Goal: Task Accomplishment & Management: Use online tool/utility

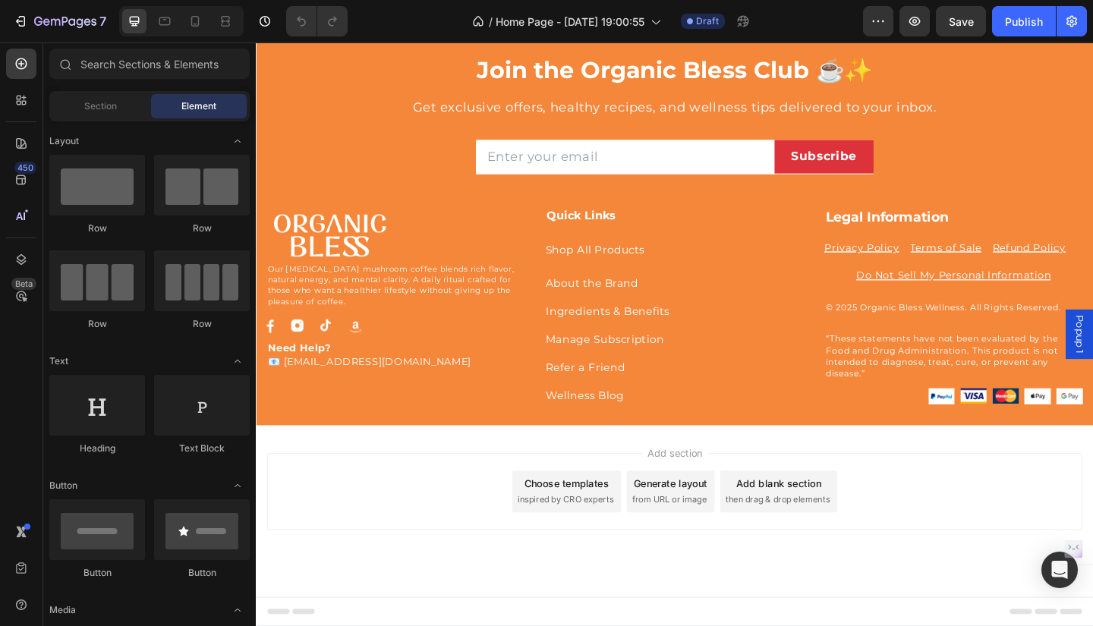
scroll to position [4377, 0]
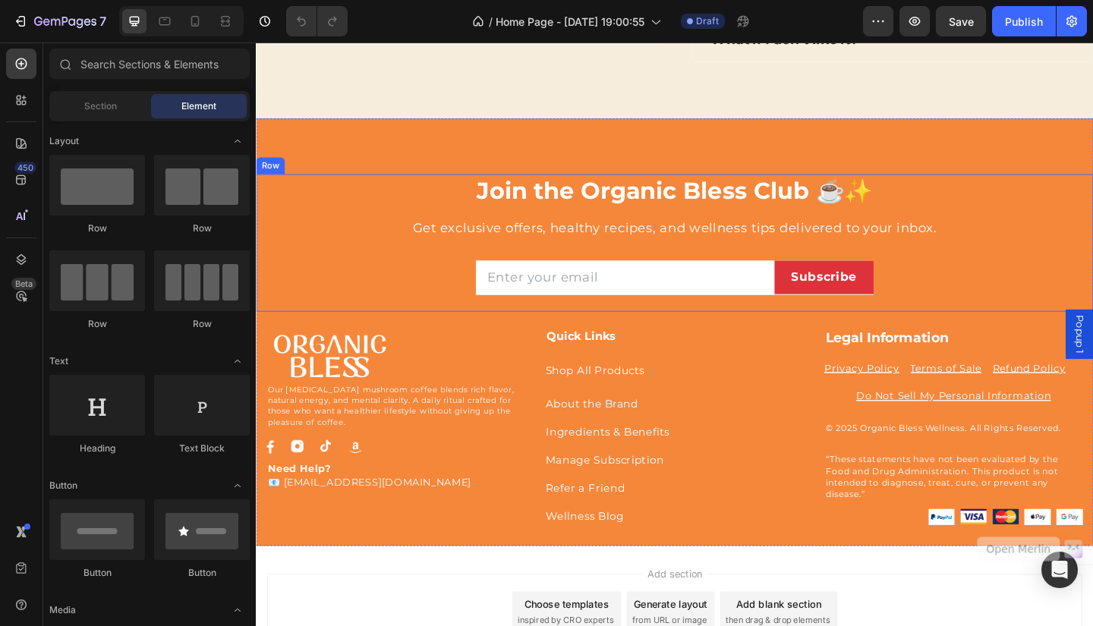
click at [1092, 230] on div "Join the Organic Bless Club ☕✨ Heading Get exclusive offers, healthy recipes, a…" at bounding box center [711, 261] width 888 height 150
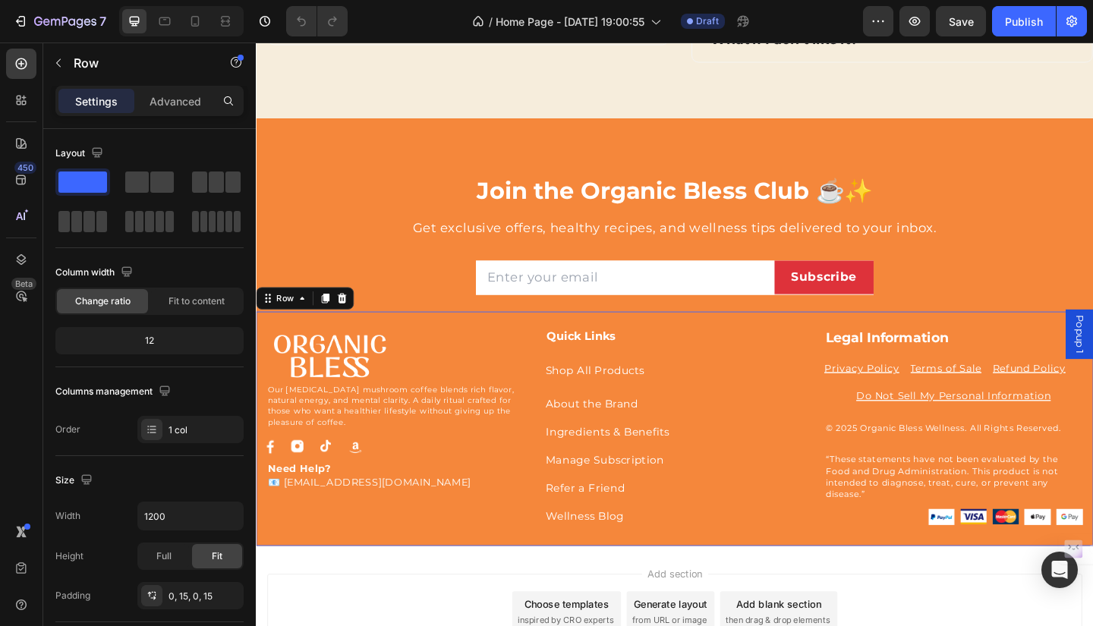
click at [1070, 349] on div "Image Our adaptogenic mushroom coffee blends rich flavor, natural energy, and m…" at bounding box center [711, 463] width 911 height 254
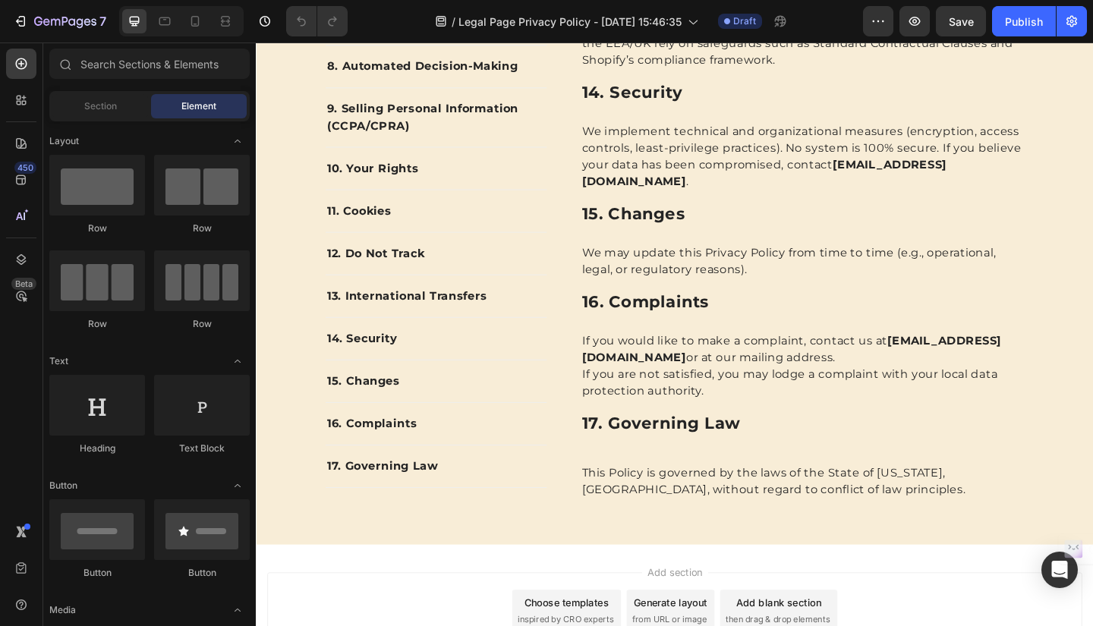
scroll to position [4003, 0]
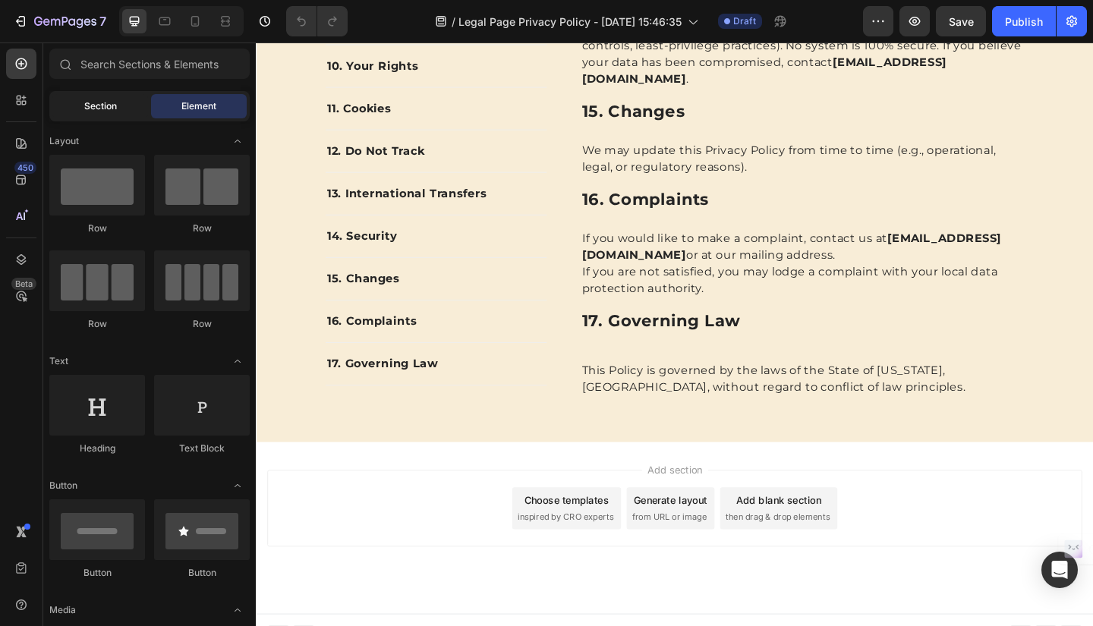
click at [104, 100] on span "Section" at bounding box center [100, 106] width 33 height 14
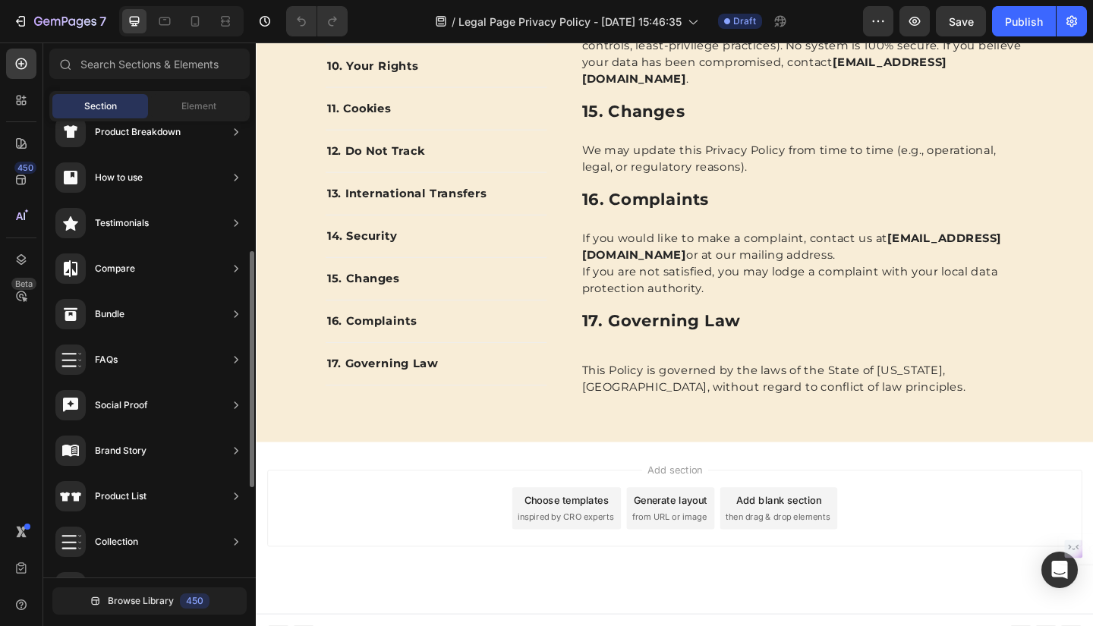
scroll to position [424, 0]
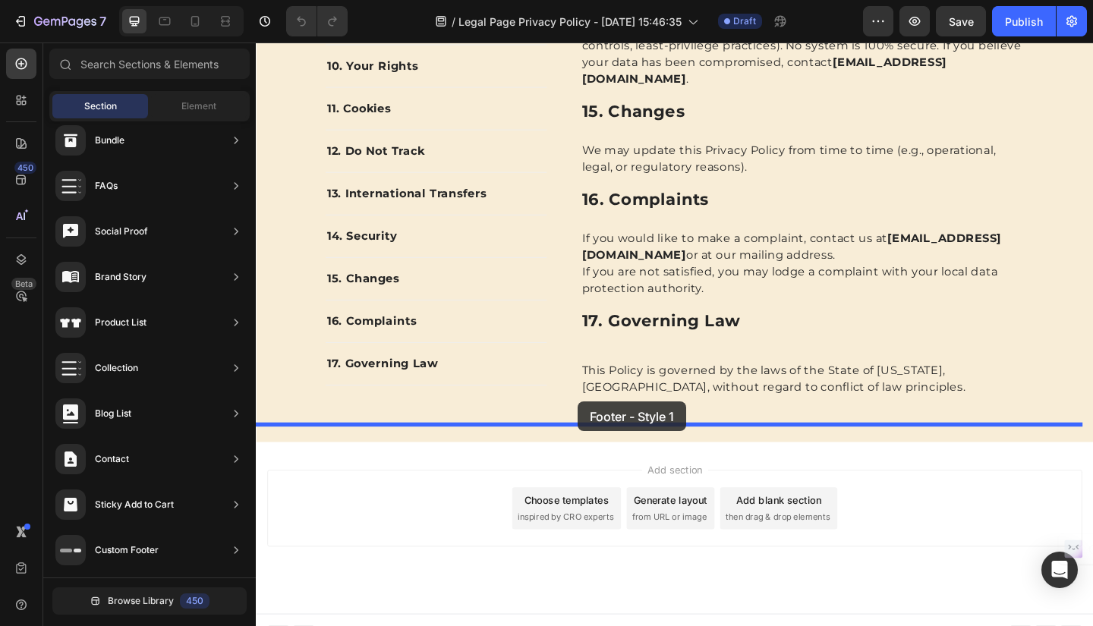
drag, startPoint x: 652, startPoint y: 161, endPoint x: 610, endPoint y: 439, distance: 281.1
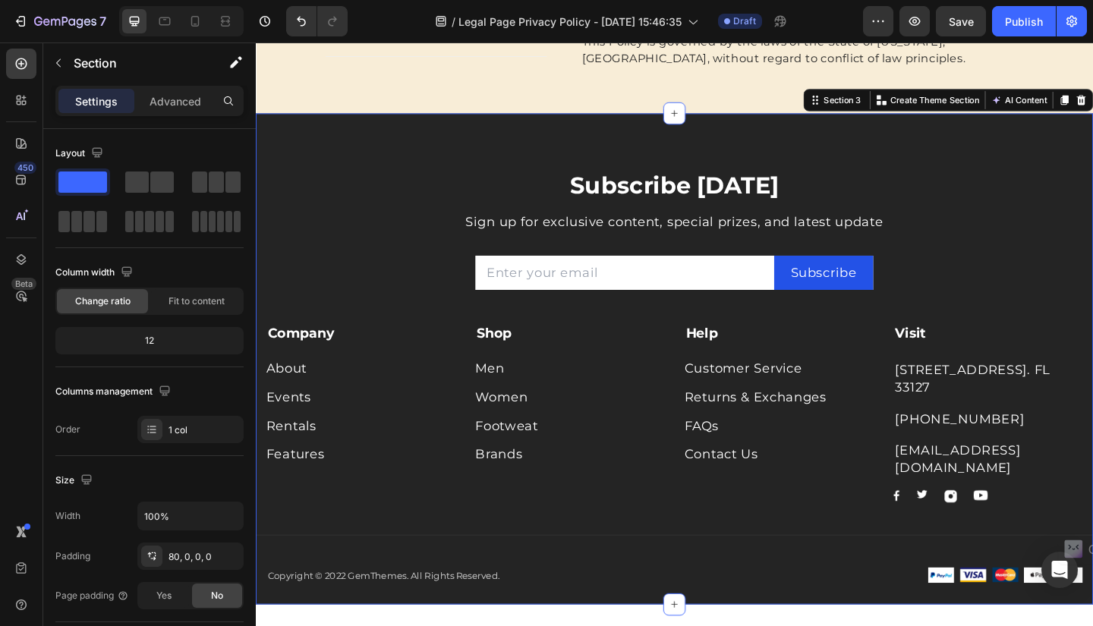
scroll to position [4366, 0]
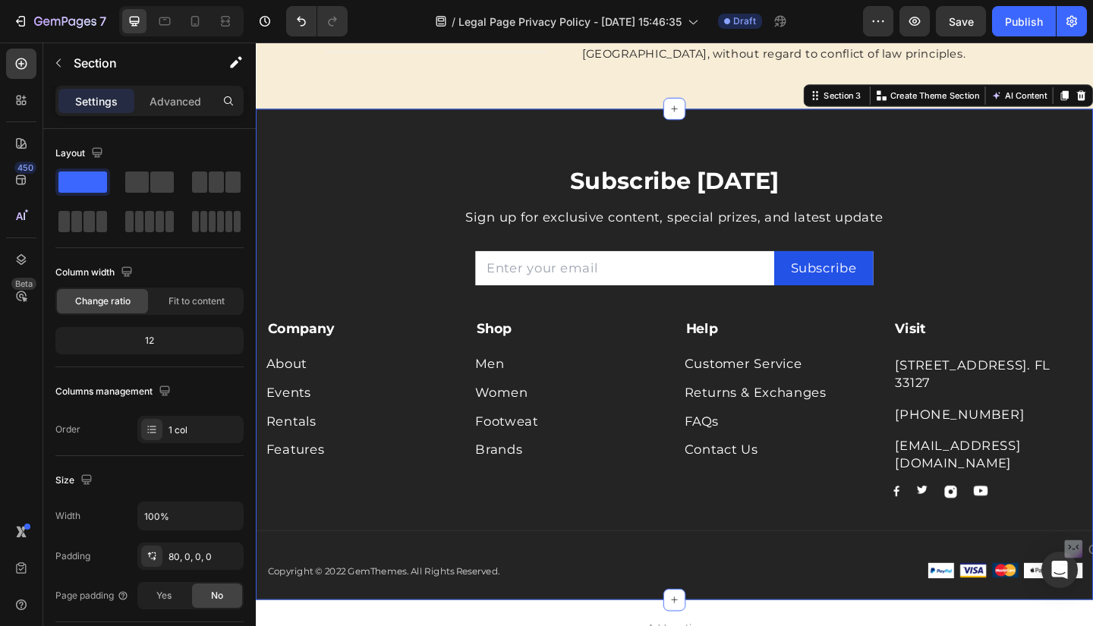
click at [1079, 123] on div "Subscribe Today Heading Sign up for exclusive content, special prizes, and late…" at bounding box center [711, 382] width 911 height 535
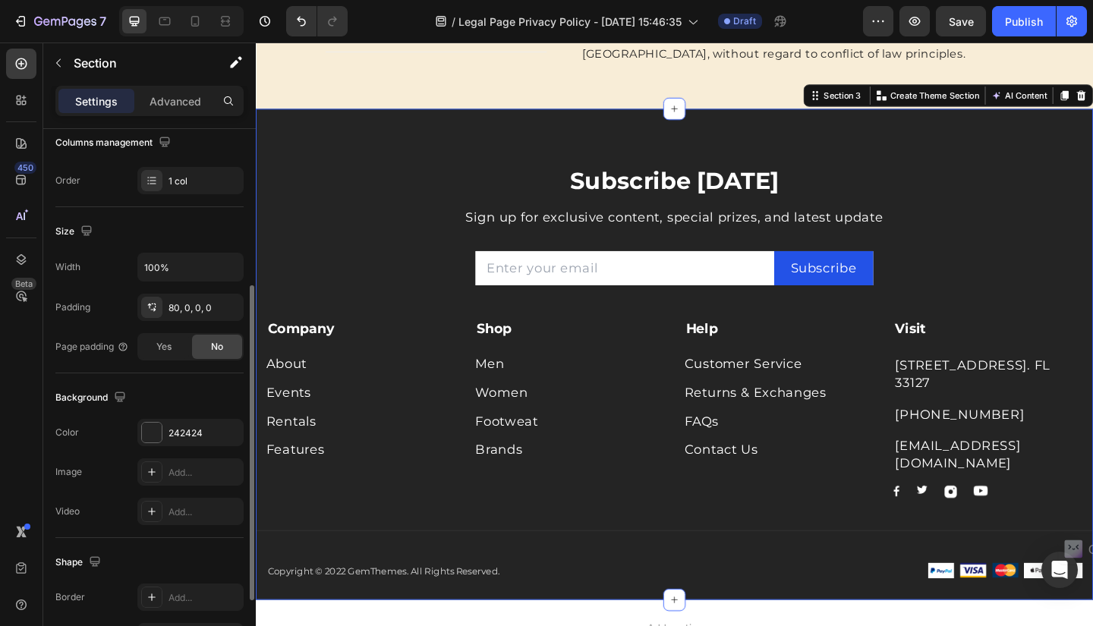
scroll to position [260, 0]
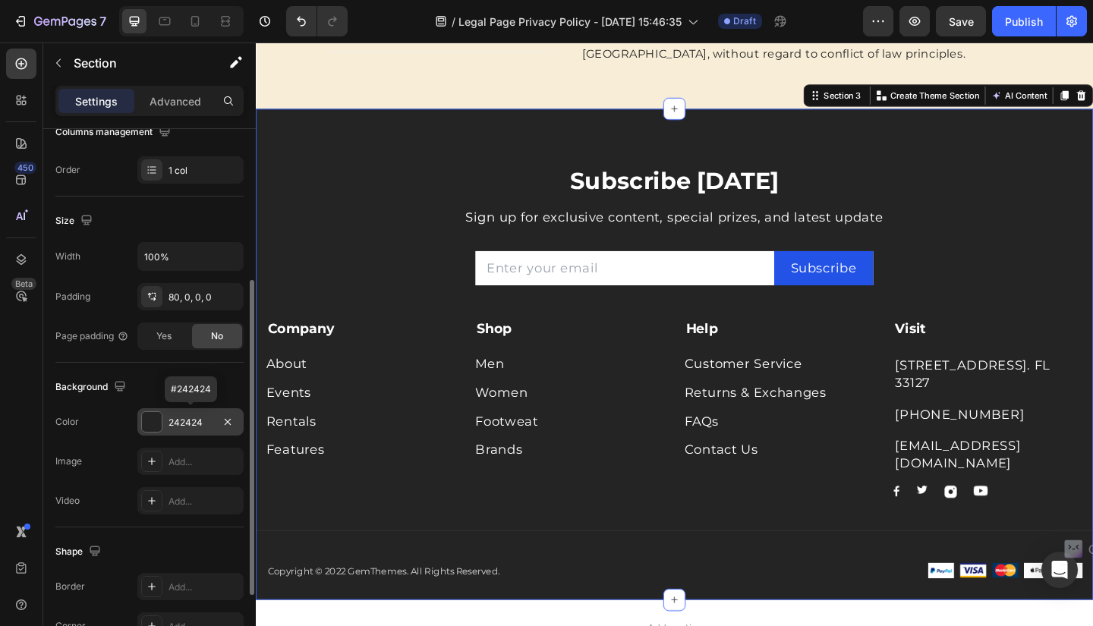
click at [204, 421] on div "242424" at bounding box center [191, 423] width 44 height 14
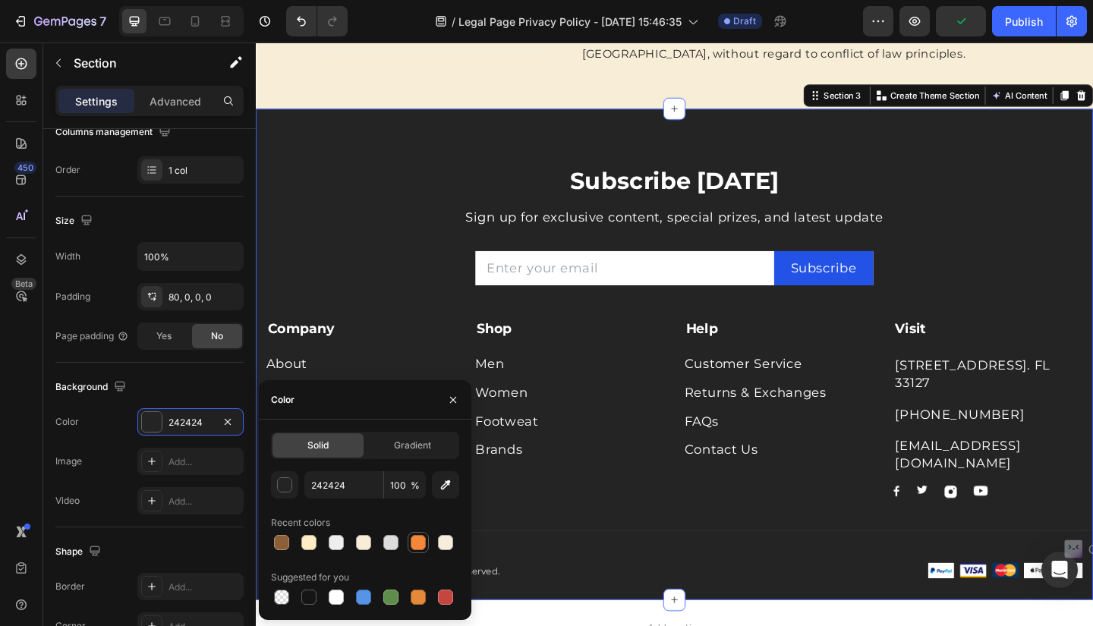
click at [420, 539] on div at bounding box center [418, 542] width 15 height 15
type input "F5873B"
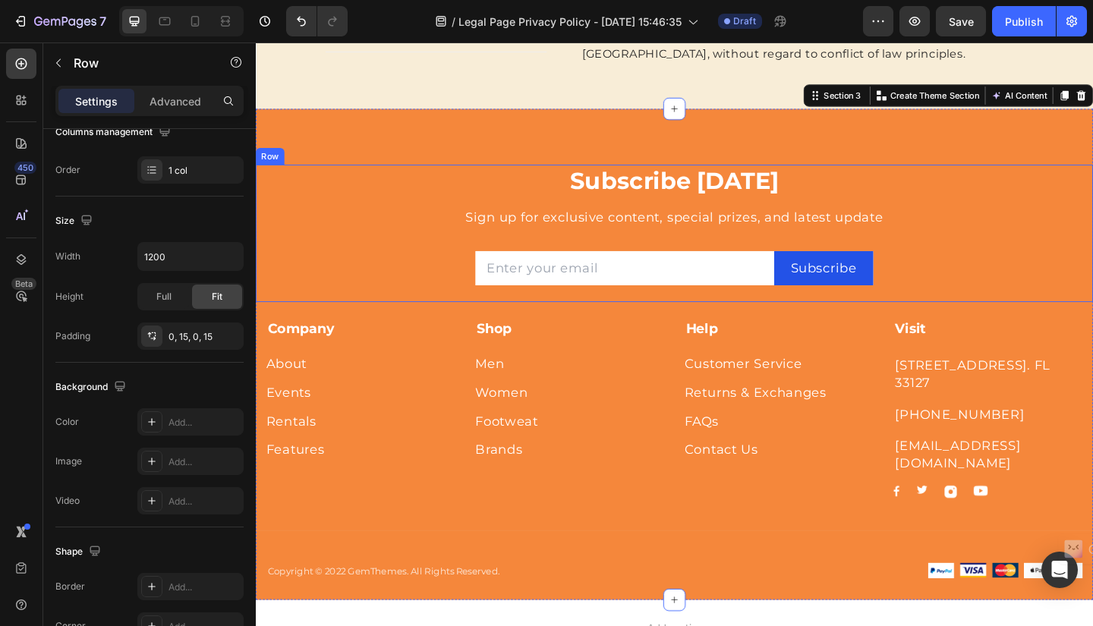
click at [1092, 200] on div "Subscribe Today Heading Sign up for exclusive content, special prizes, and late…" at bounding box center [711, 250] width 888 height 150
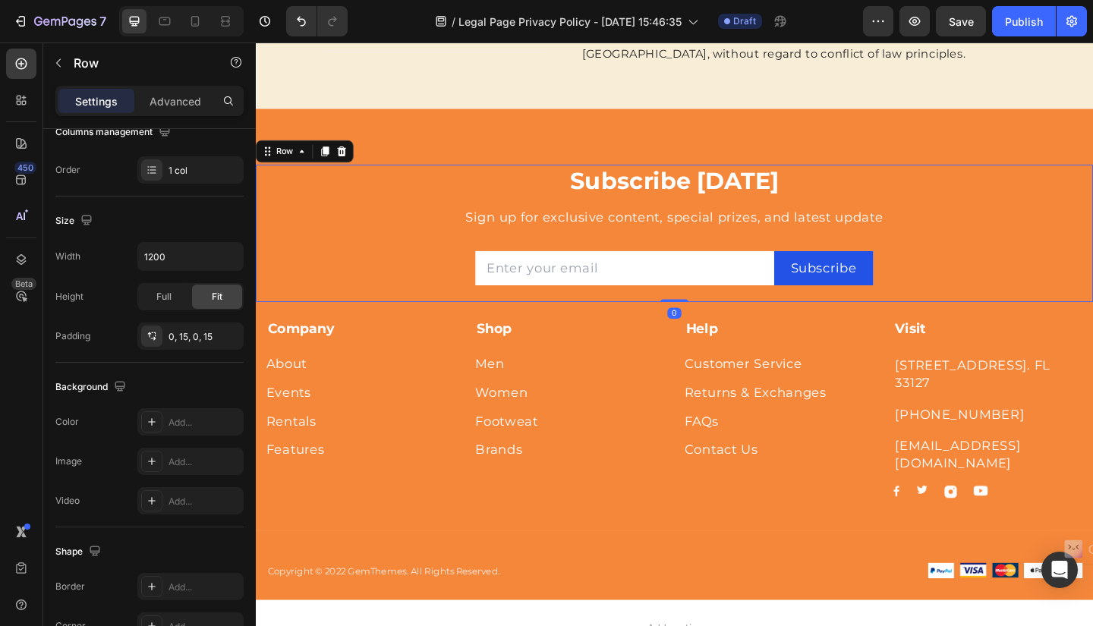
scroll to position [0, 0]
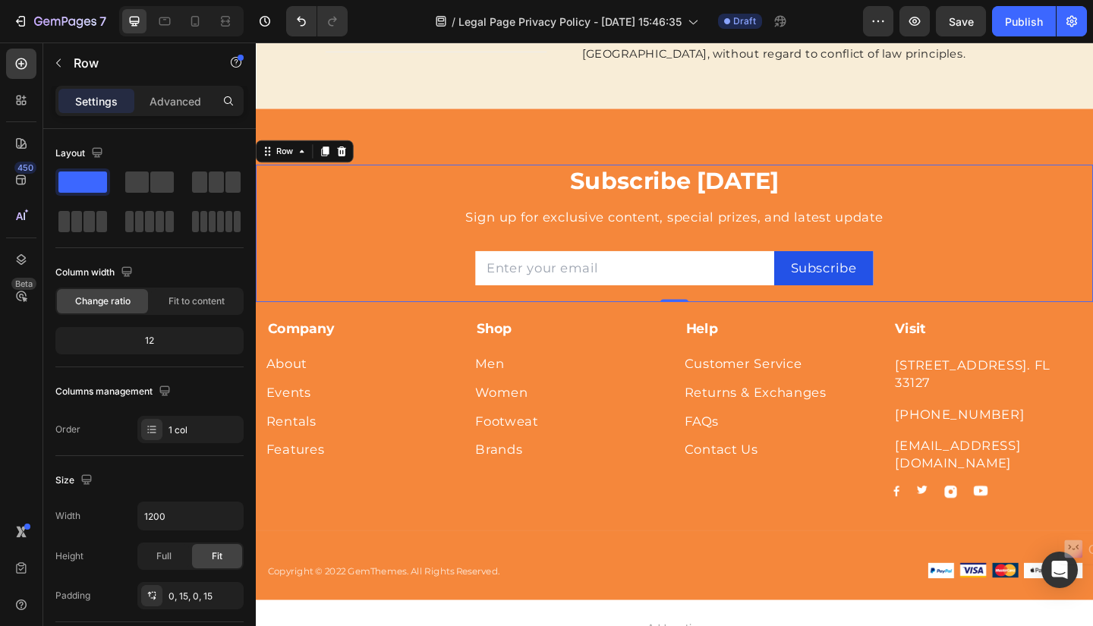
click at [1090, 199] on div "Subscribe Today Heading Sign up for exclusive content, special prizes, and late…" at bounding box center [711, 250] width 888 height 150
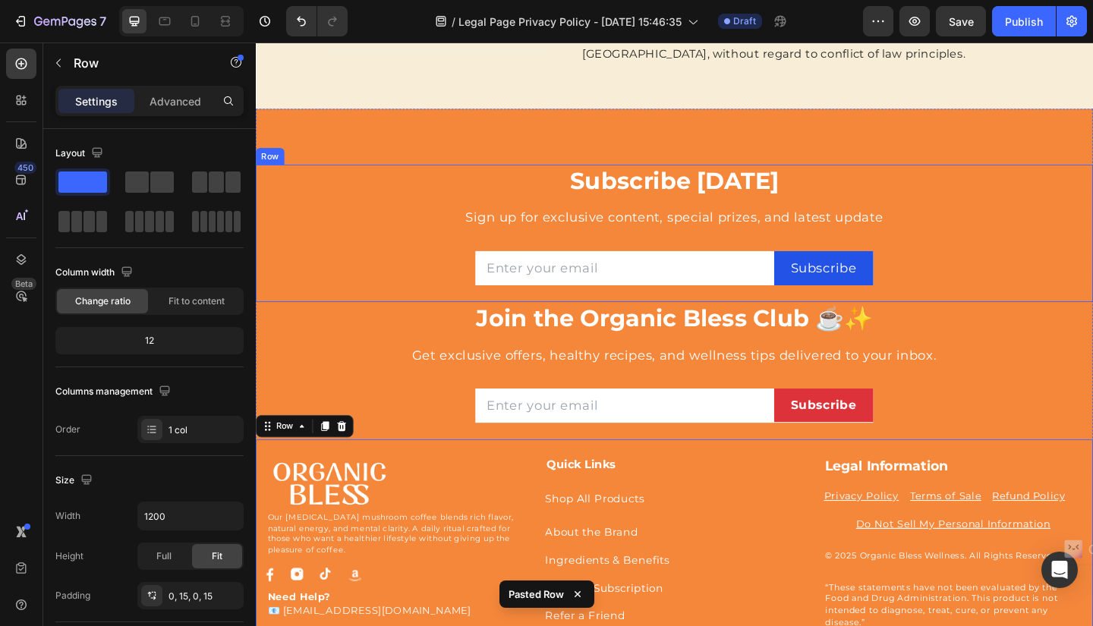
click at [1086, 201] on div "Subscribe Today Heading Sign up for exclusive content, special prizes, and late…" at bounding box center [711, 250] width 888 height 150
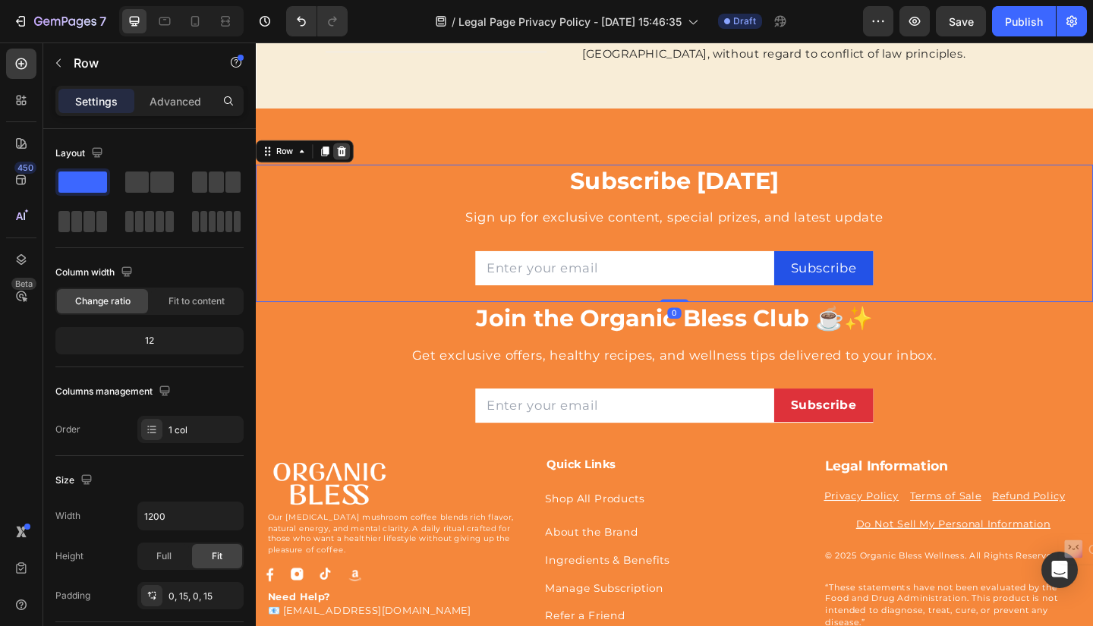
click at [352, 155] on icon at bounding box center [350, 160] width 10 height 11
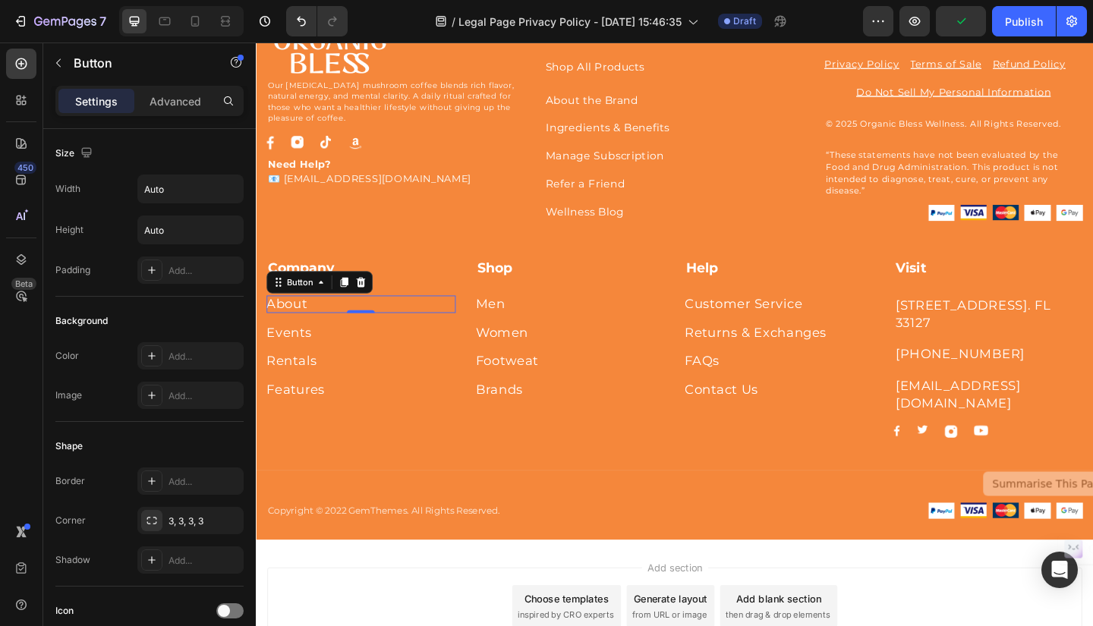
scroll to position [4668, 0]
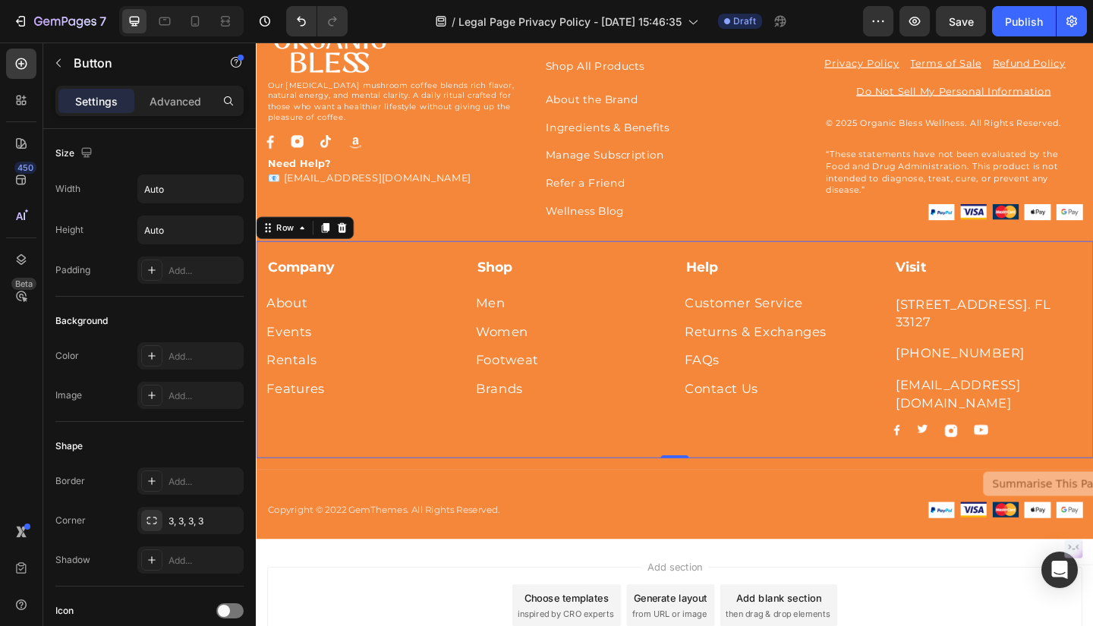
click at [893, 272] on div "Company Text block About Button Events Button Rentals Button Features Button Sh…" at bounding box center [711, 377] width 911 height 236
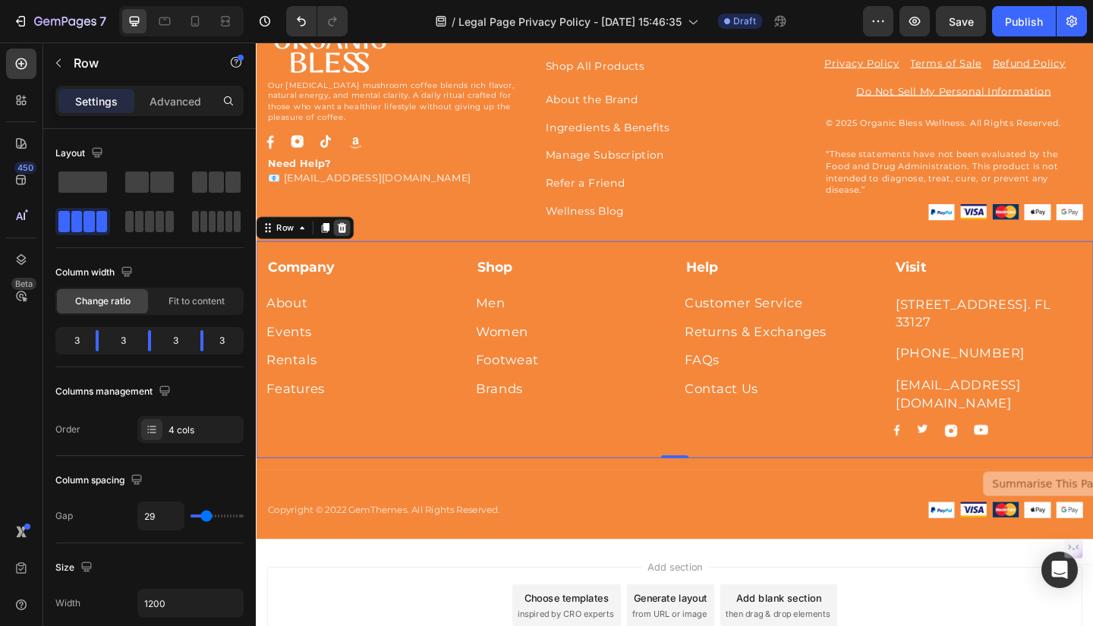
click at [353, 240] on icon at bounding box center [349, 244] width 12 height 12
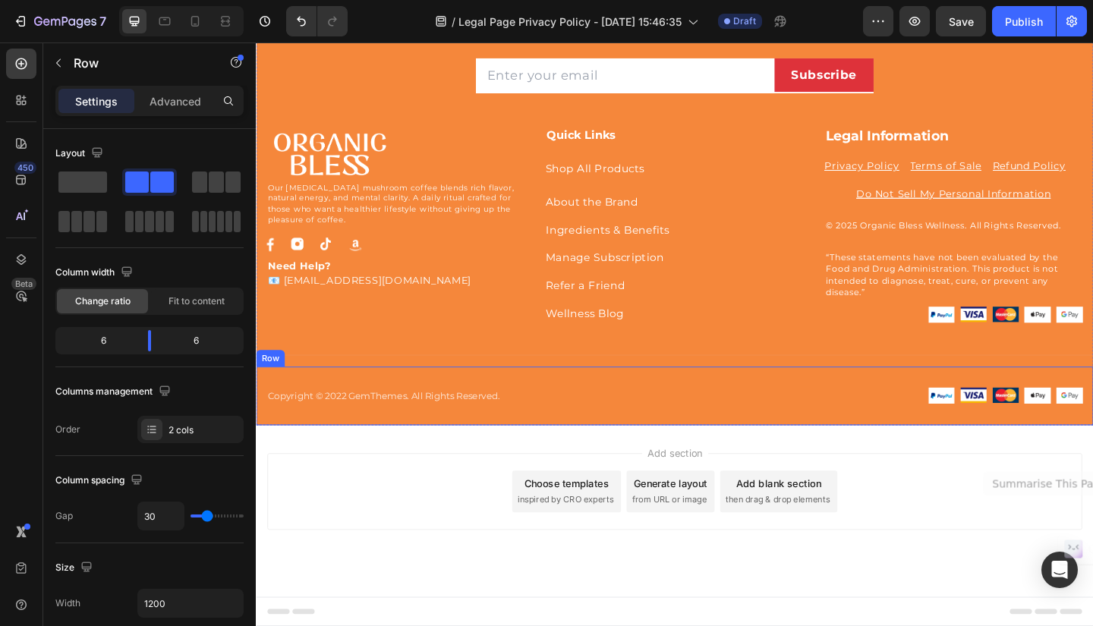
click at [581, 408] on div "Copyright © 2022 GemThemes. All Rights Reserved. Text block Image Image Image I…" at bounding box center [711, 427] width 911 height 64
click at [353, 380] on icon at bounding box center [349, 381] width 12 height 12
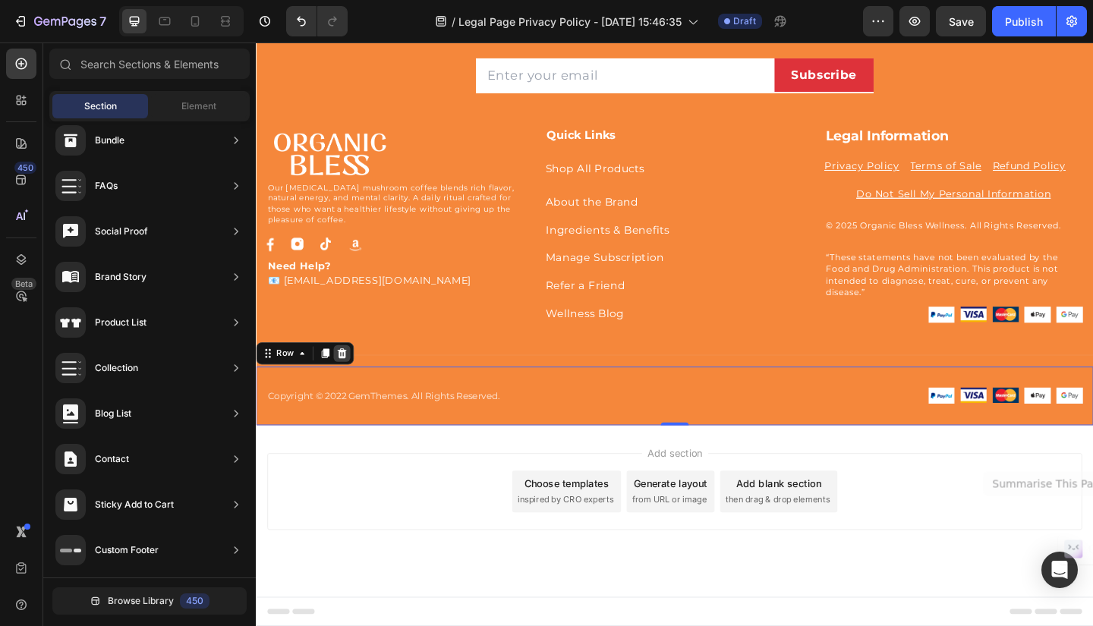
scroll to position [4492, 0]
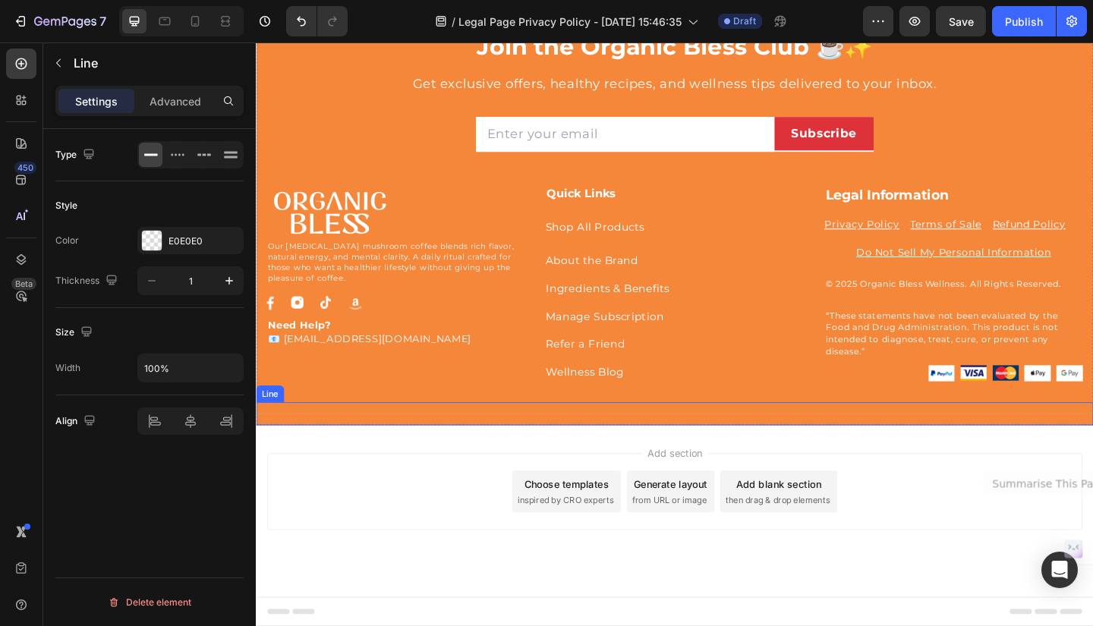
click at [414, 445] on div "Title Line" at bounding box center [711, 446] width 911 height 25
click at [352, 418] on icon at bounding box center [349, 419] width 10 height 11
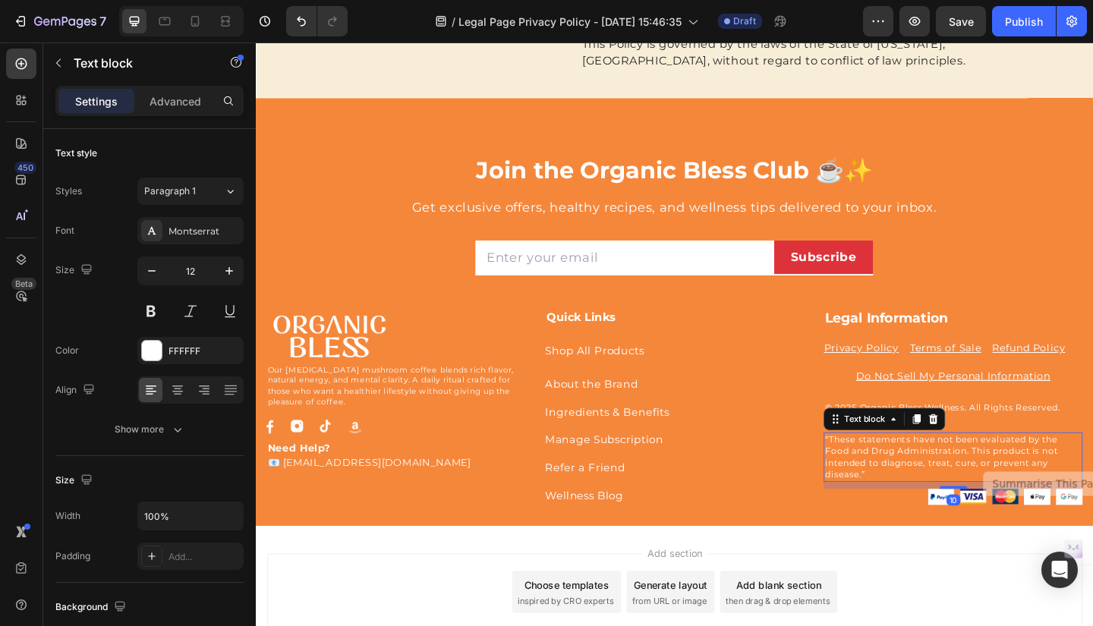
scroll to position [4350, 0]
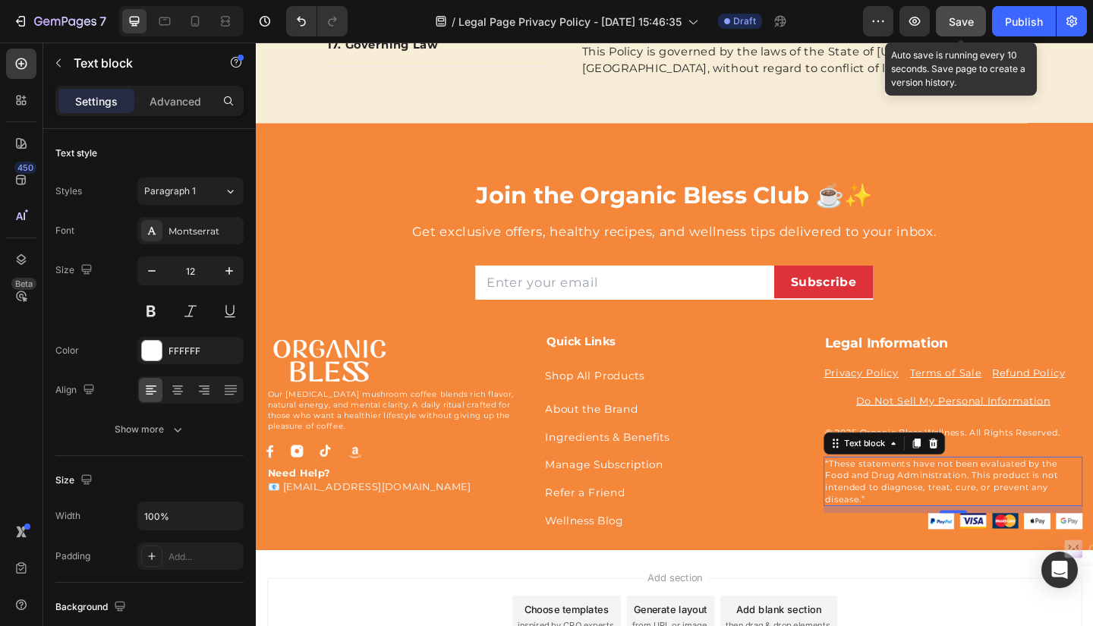
click at [967, 24] on span "Save" at bounding box center [961, 21] width 25 height 13
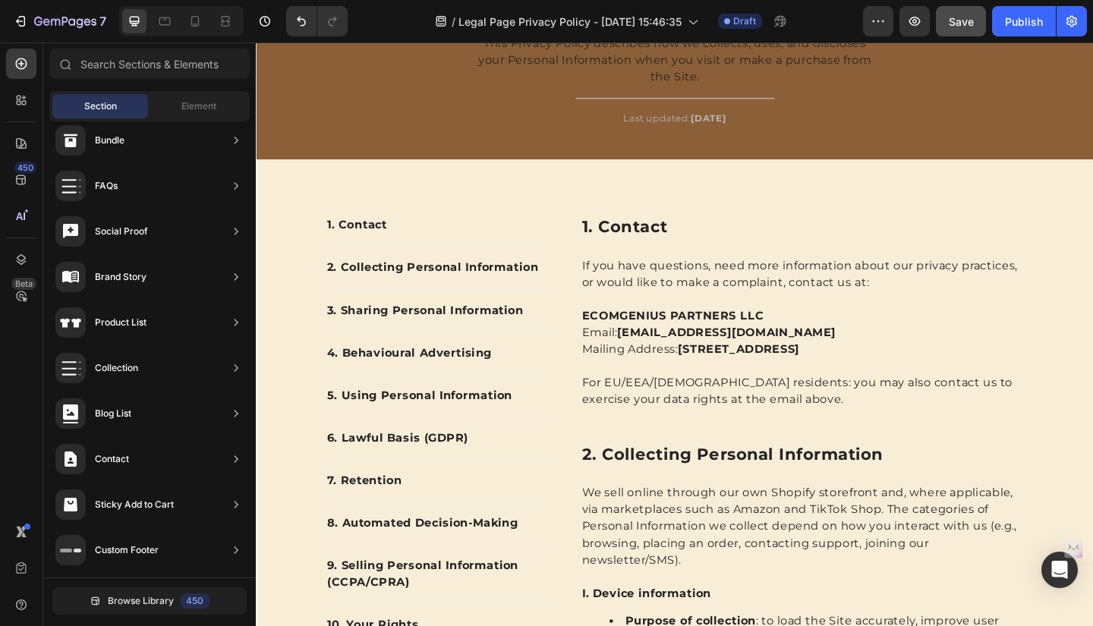
scroll to position [0, 0]
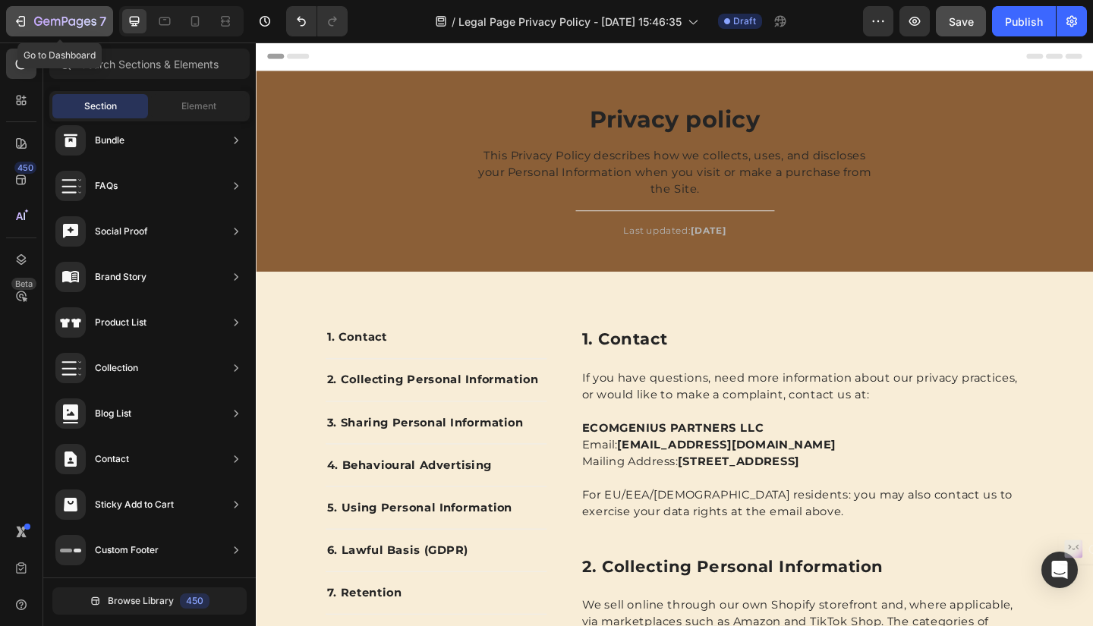
click at [43, 20] on icon "button" at bounding box center [46, 21] width 7 height 7
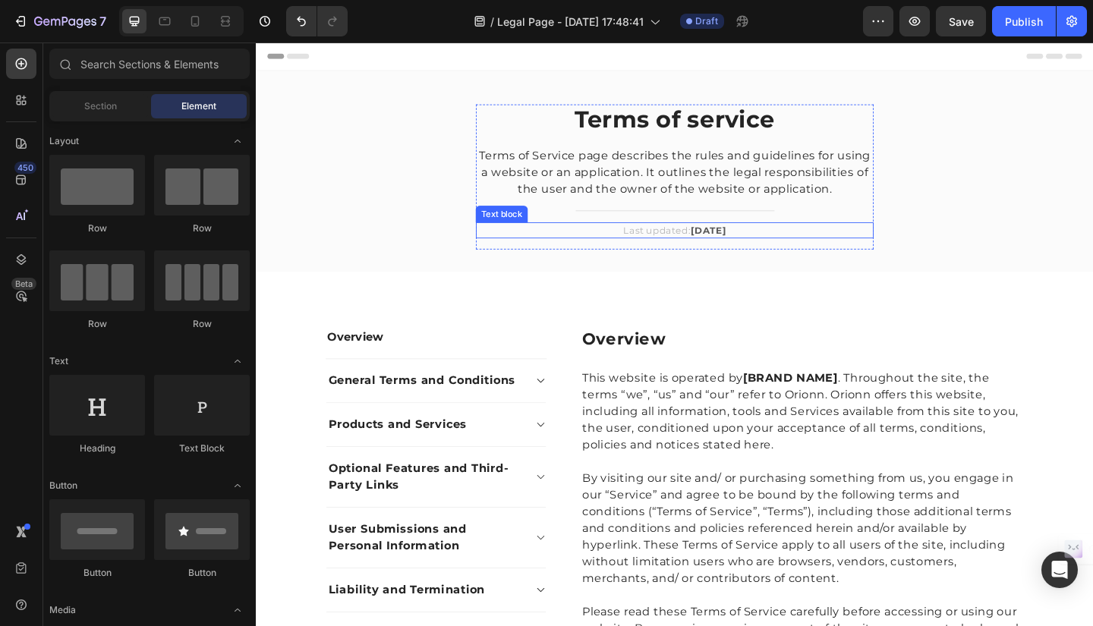
click at [742, 244] on strong "[DATE]" at bounding box center [748, 247] width 39 height 12
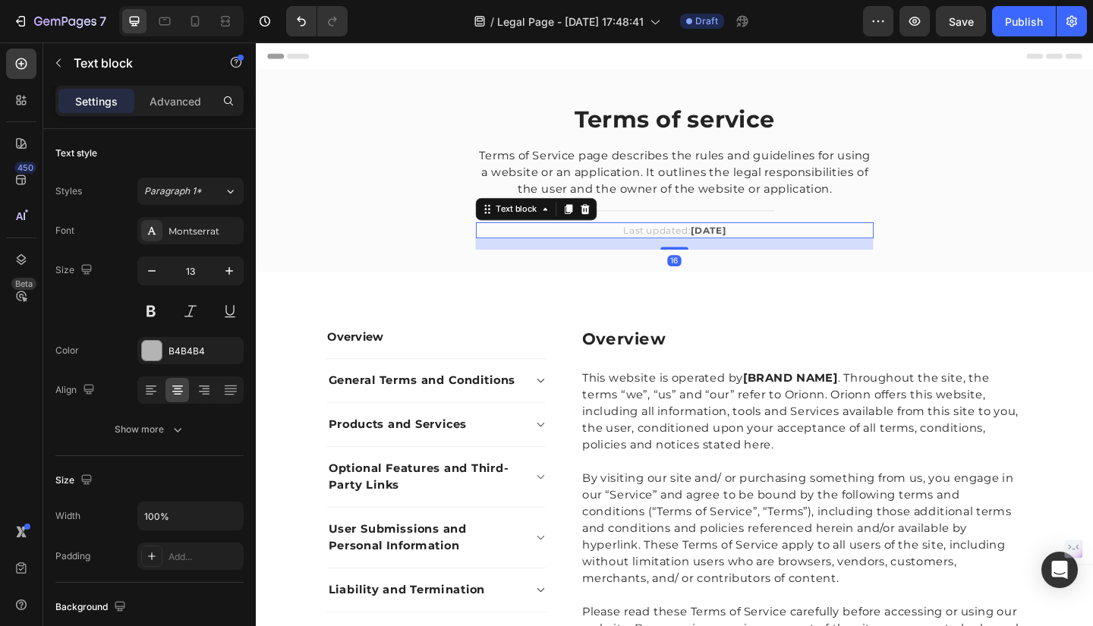
click at [739, 247] on strong "[DATE]" at bounding box center [748, 247] width 39 height 12
